Goal: Task Accomplishment & Management: Complete application form

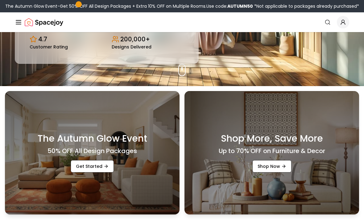
scroll to position [111, 0]
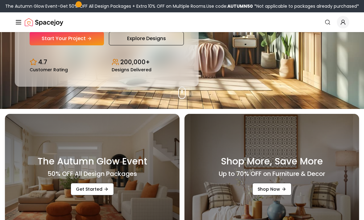
click at [92, 41] on icon "Hero section" at bounding box center [89, 38] width 5 height 5
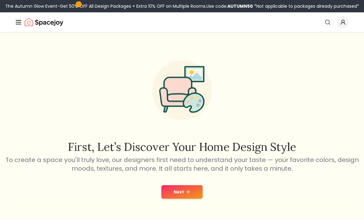
click at [197, 193] on button "Next" at bounding box center [181, 192] width 41 height 14
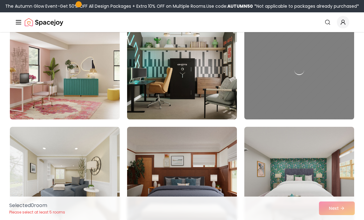
scroll to position [275, 0]
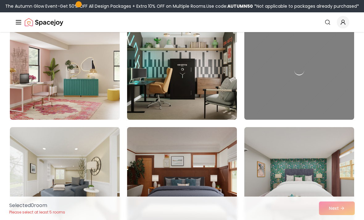
click at [78, 85] on img at bounding box center [65, 70] width 110 height 99
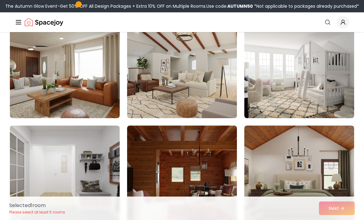
click at [92, 162] on img at bounding box center [65, 174] width 110 height 99
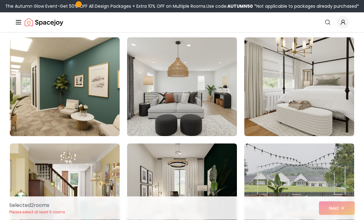
scroll to position [1212, 0]
click at [312, 106] on img at bounding box center [299, 86] width 110 height 99
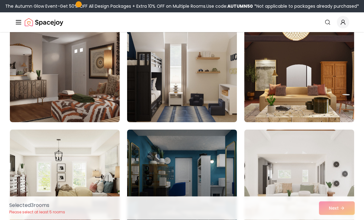
scroll to position [1553, 0]
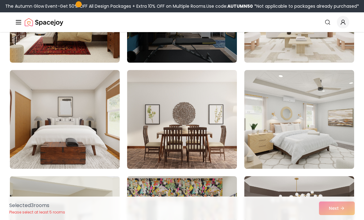
click at [303, 121] on img at bounding box center [299, 119] width 110 height 99
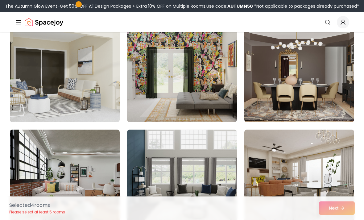
scroll to position [1860, 0]
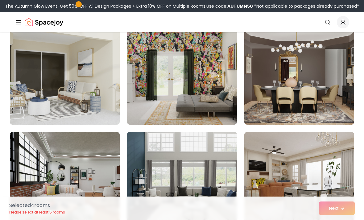
click at [330, 103] on img at bounding box center [299, 75] width 110 height 99
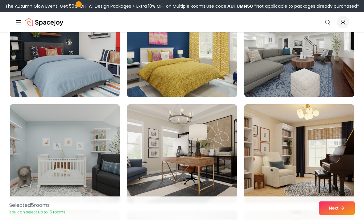
scroll to position [2841, 0]
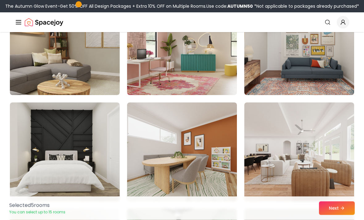
click at [326, 147] on img at bounding box center [299, 152] width 110 height 99
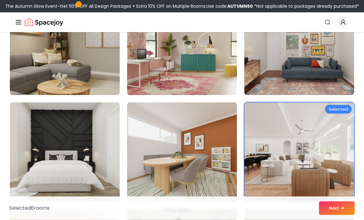
scroll to position [3267, 0]
click at [340, 210] on icon at bounding box center [342, 207] width 5 height 5
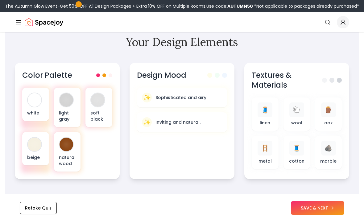
click at [313, 215] on button "SAVE & NEXT" at bounding box center [317, 208] width 53 height 14
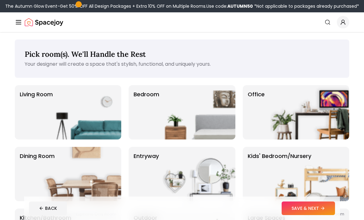
click at [198, 114] on img at bounding box center [195, 112] width 79 height 54
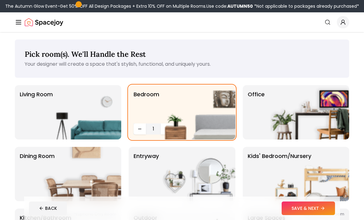
click at [164, 126] on img at bounding box center [195, 112] width 79 height 54
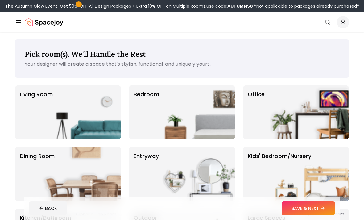
click at [173, 114] on img at bounding box center [195, 112] width 79 height 54
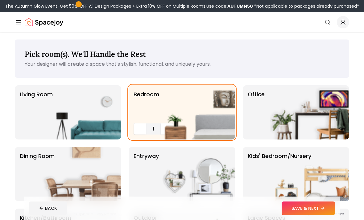
click at [162, 127] on img at bounding box center [195, 112] width 79 height 54
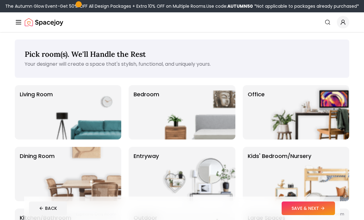
click at [174, 104] on img at bounding box center [195, 112] width 79 height 54
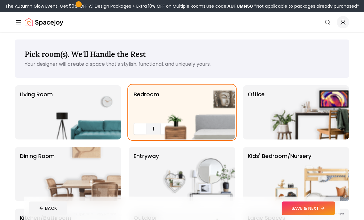
click at [106, 124] on img at bounding box center [81, 112] width 79 height 54
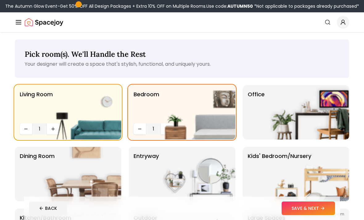
click at [52, 131] on img at bounding box center [81, 112] width 79 height 54
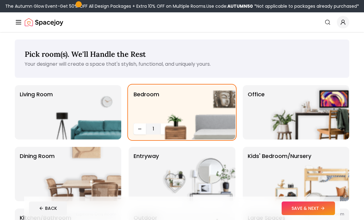
click at [74, 109] on img at bounding box center [81, 112] width 79 height 54
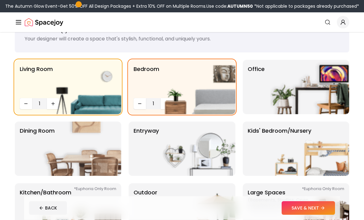
click at [216, 154] on img at bounding box center [195, 149] width 79 height 54
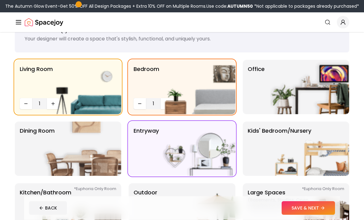
scroll to position [25, 0]
click at [97, 153] on img at bounding box center [81, 148] width 79 height 54
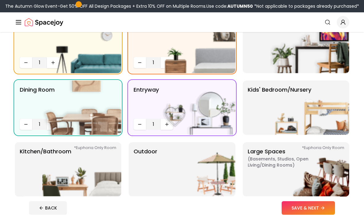
scroll to position [66, 0]
click at [97, 176] on img at bounding box center [81, 169] width 79 height 54
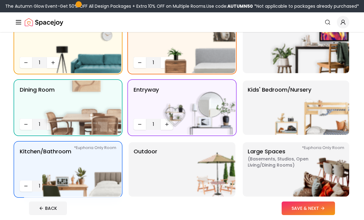
click at [193, 172] on img at bounding box center [195, 169] width 79 height 54
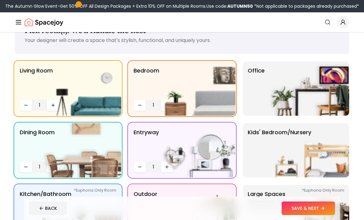
scroll to position [23, 0]
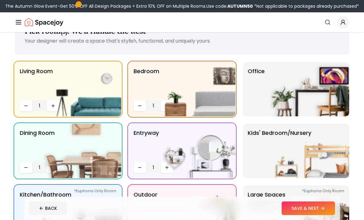
click at [335, 161] on img at bounding box center [309, 151] width 79 height 54
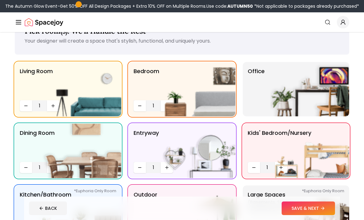
click at [328, 161] on img at bounding box center [309, 151] width 79 height 54
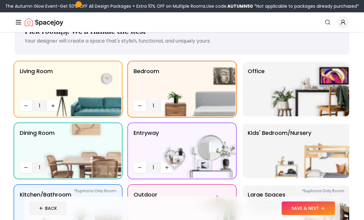
click at [311, 215] on button "SAVE & NEXT" at bounding box center [307, 208] width 53 height 14
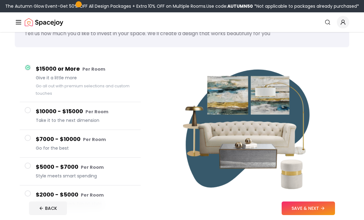
scroll to position [30, 0]
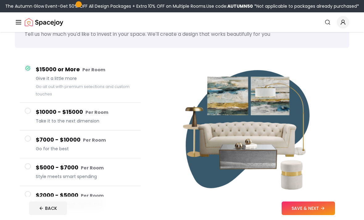
click at [33, 144] on button "$7000 - $10000 Per Room Go for the best" at bounding box center [80, 144] width 121 height 28
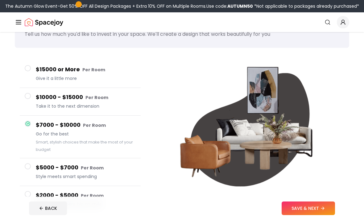
click at [315, 215] on button "SAVE & NEXT" at bounding box center [307, 208] width 53 height 14
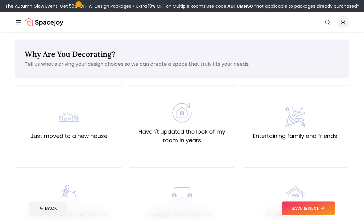
click at [308, 210] on button "SAVE & NEXT" at bounding box center [307, 208] width 53 height 14
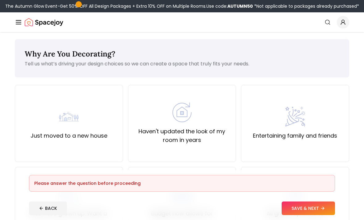
scroll to position [1, 0]
click at [91, 130] on div "Just moved to a new house" at bounding box center [69, 122] width 77 height 33
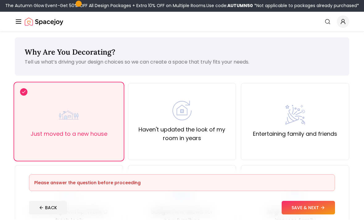
click at [321, 215] on button "SAVE & NEXT" at bounding box center [307, 208] width 53 height 14
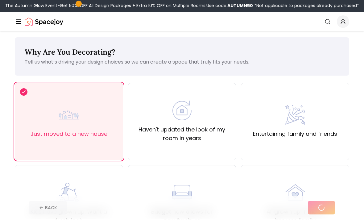
scroll to position [2, 0]
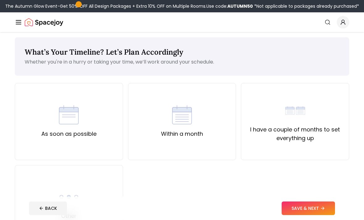
click at [211, 136] on div "Within a month" at bounding box center [182, 121] width 108 height 77
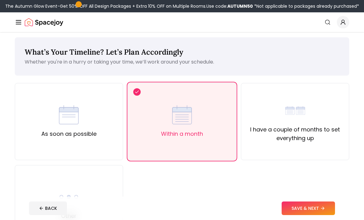
click at [314, 215] on button "SAVE & NEXT" at bounding box center [307, 208] width 53 height 14
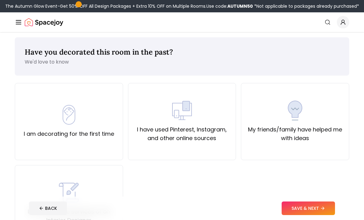
scroll to position [4, 0]
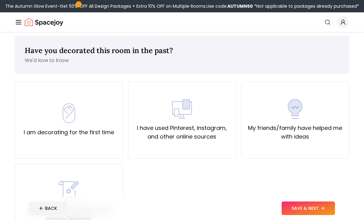
click at [301, 215] on button "SAVE & NEXT" at bounding box center [307, 208] width 53 height 14
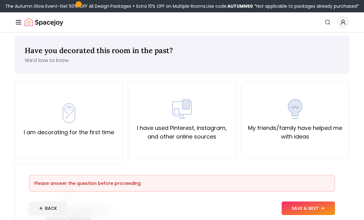
click at [168, 113] on div "I have used Pinterest, Instagram, and other online sources" at bounding box center [182, 120] width 98 height 42
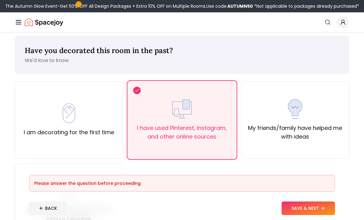
click at [312, 215] on button "SAVE & NEXT" at bounding box center [307, 208] width 53 height 14
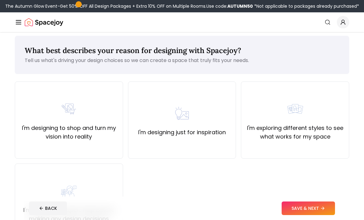
click at [331, 135] on label "I'm exploring different styles to see what works for my space" at bounding box center [295, 132] width 98 height 17
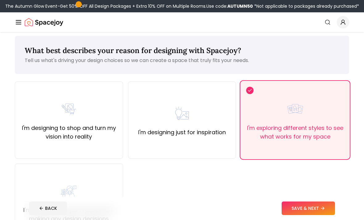
click at [305, 215] on button "SAVE & NEXT" at bounding box center [307, 208] width 53 height 14
